Goal: Task Accomplishment & Management: Manage account settings

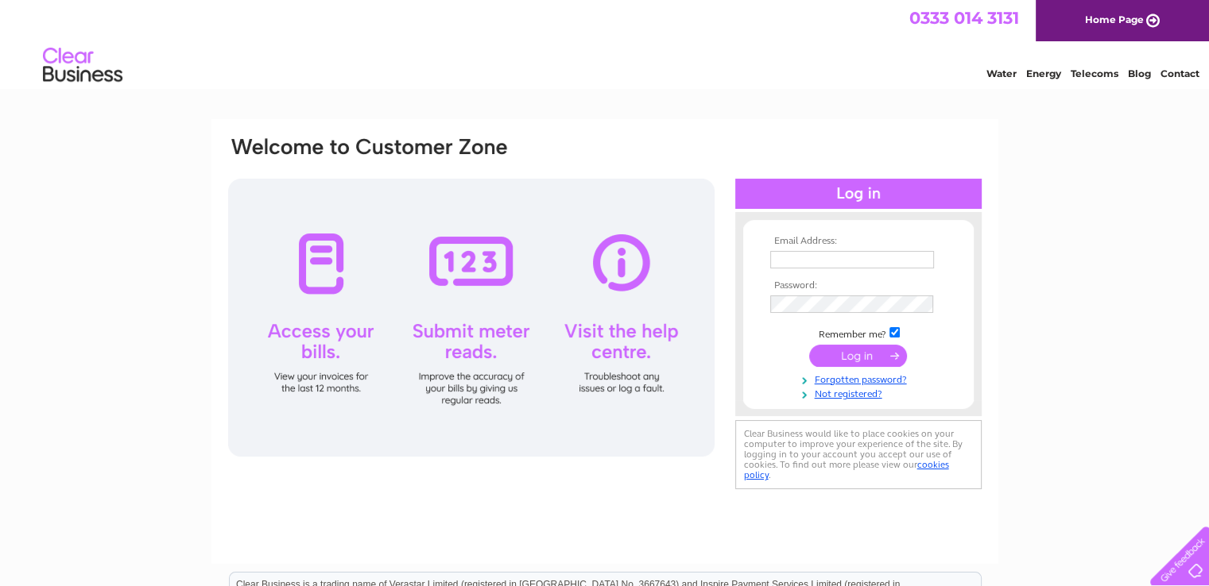
click at [879, 257] on input "text" at bounding box center [852, 259] width 164 height 17
click at [910, 260] on input "text" at bounding box center [852, 260] width 165 height 19
click at [906, 264] on input "trishbradley1@gmail.com" at bounding box center [852, 260] width 165 height 19
type input "trish@nationwidegascare.com"
click at [809, 346] on input "submit" at bounding box center [858, 357] width 98 height 22
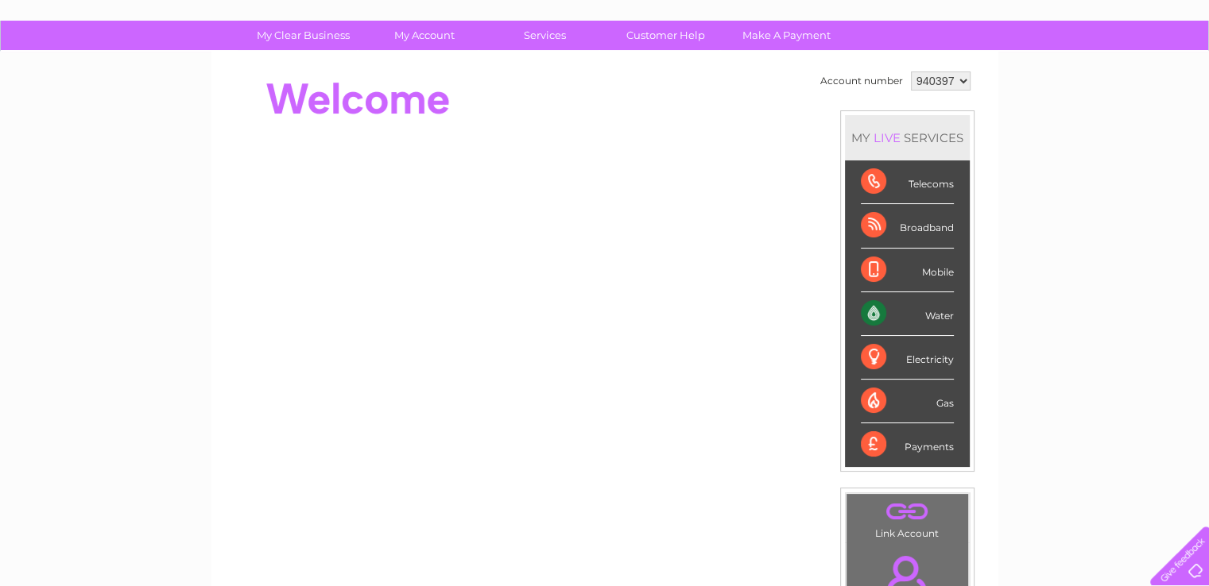
scroll to position [238, 0]
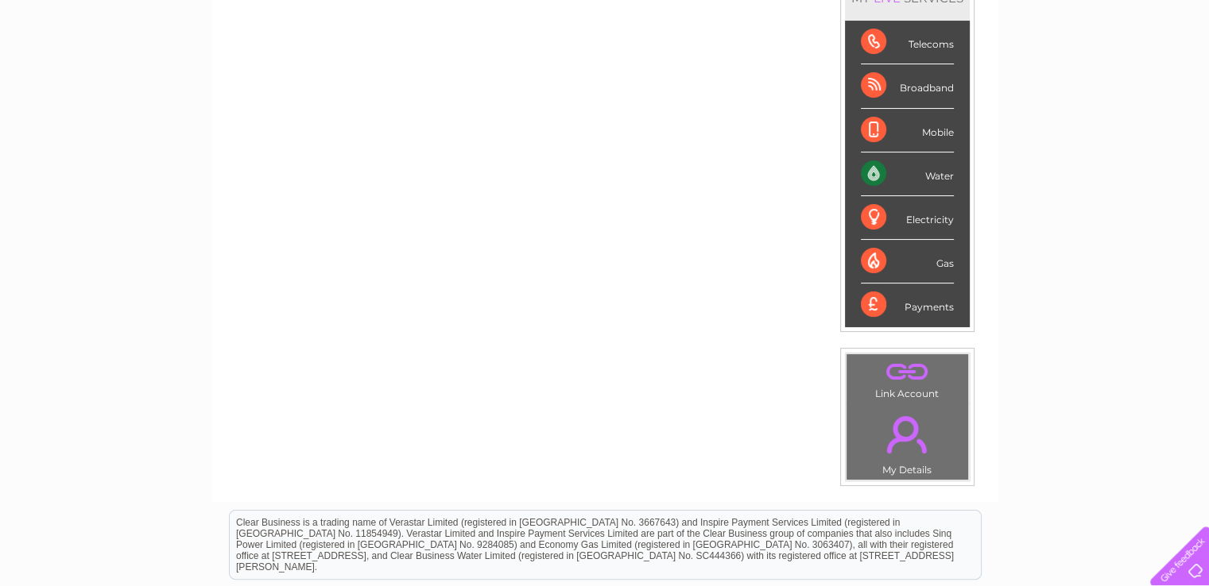
click at [908, 181] on div "Water" at bounding box center [907, 175] width 93 height 44
click at [873, 176] on div "Water" at bounding box center [907, 175] width 93 height 44
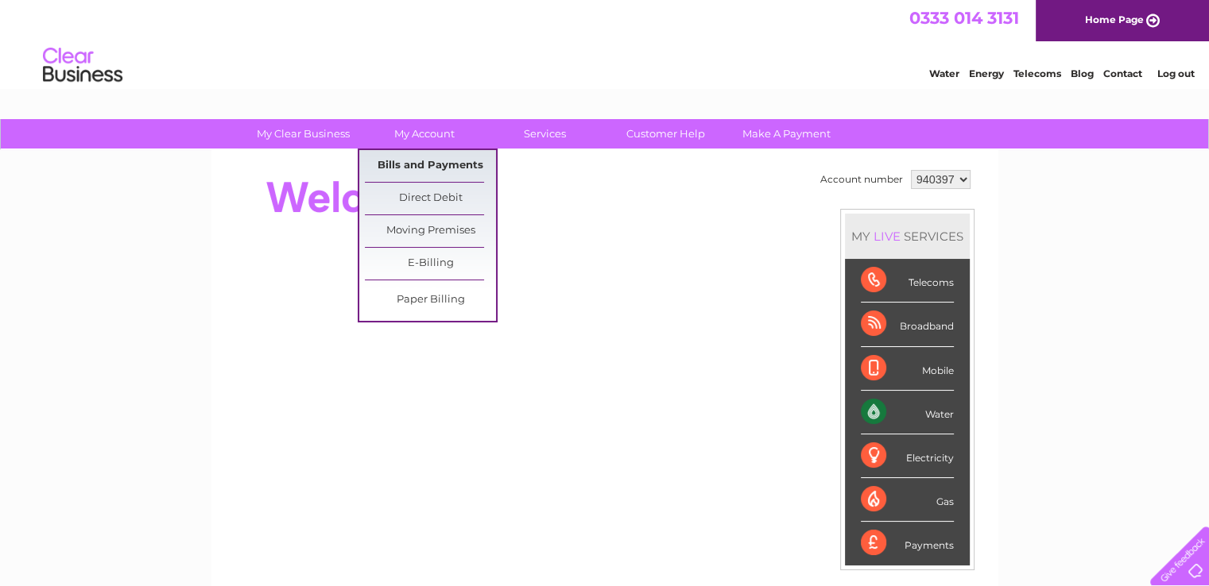
click at [424, 164] on link "Bills and Payments" at bounding box center [430, 166] width 131 height 32
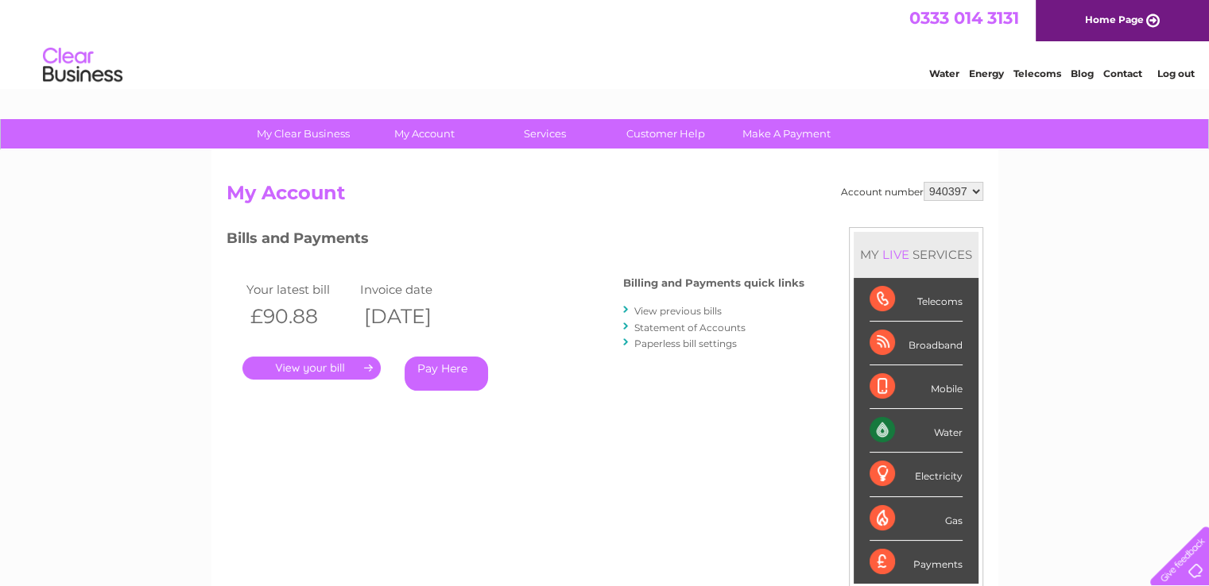
click at [340, 369] on link "." at bounding box center [311, 368] width 138 height 23
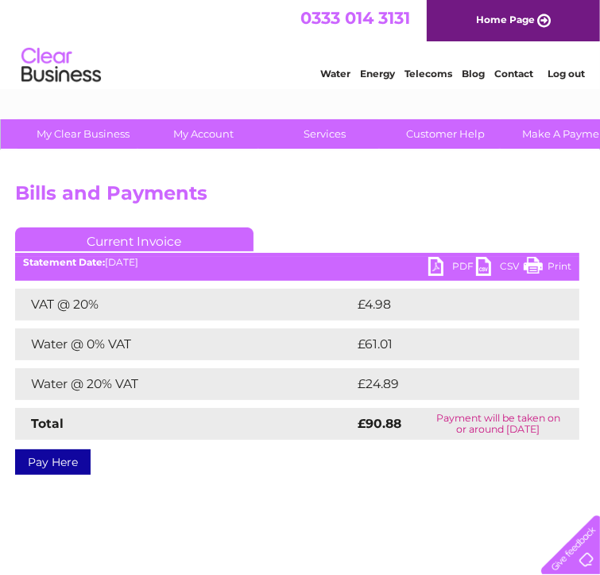
click at [378, 495] on div "Account number 940397 Bills and Payments Current Invoice PDF CSV Print VAT @ 20%" at bounding box center [393, 372] width 787 height 445
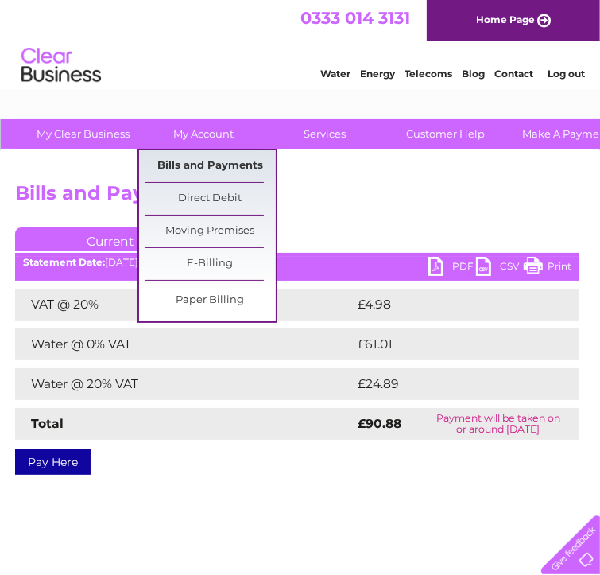
click at [186, 162] on link "Bills and Payments" at bounding box center [210, 166] width 131 height 32
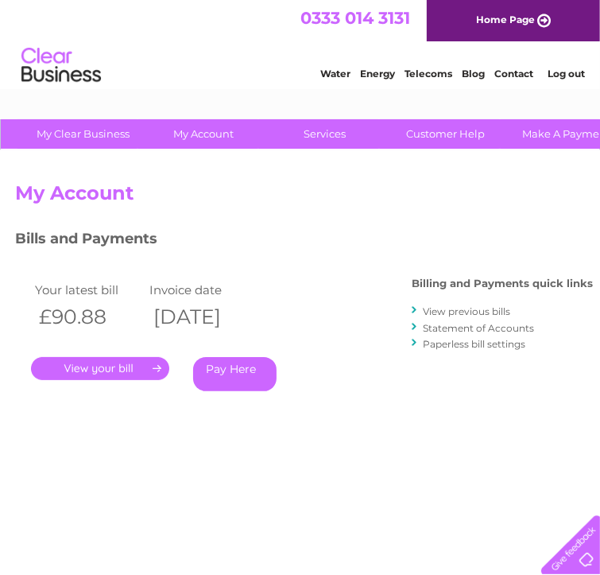
click at [469, 312] on link "View previous bills" at bounding box center [466, 311] width 87 height 12
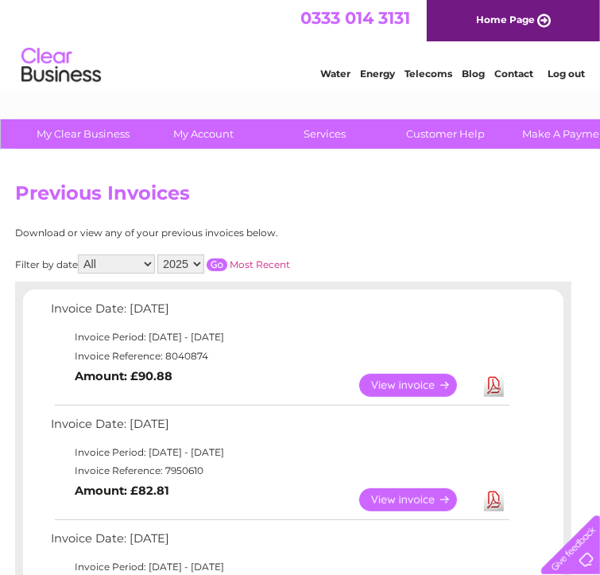
click at [398, 484] on td "View" at bounding box center [417, 499] width 125 height 31
click at [437, 493] on link "View" at bounding box center [417, 499] width 117 height 23
